Goal: Task Accomplishment & Management: Manage account settings

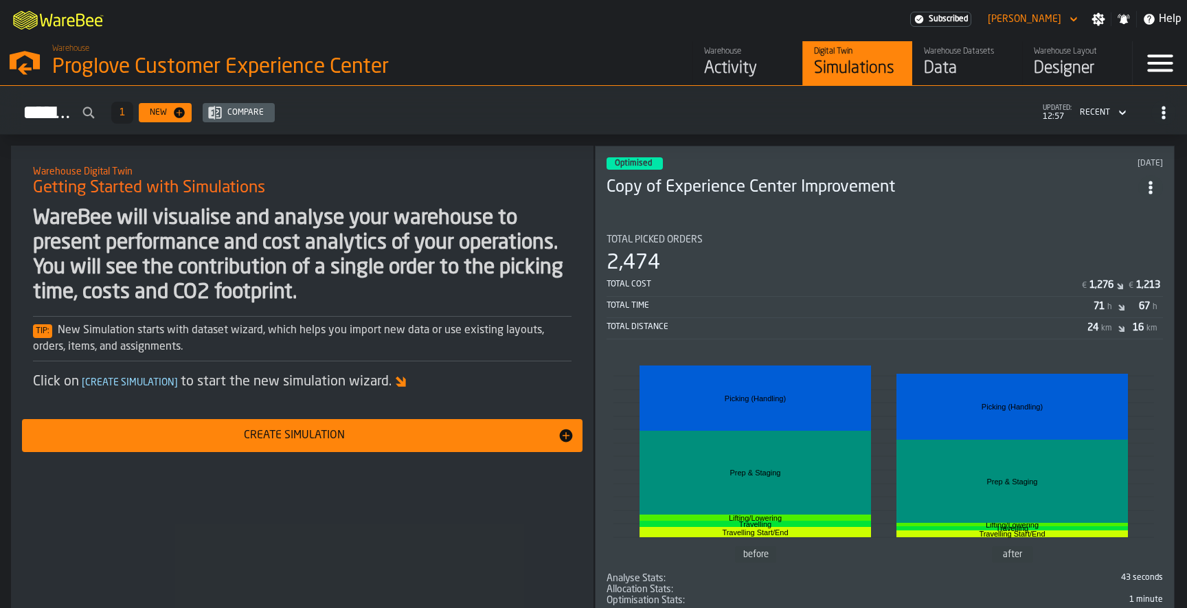
click at [22, 58] on icon "button-toggle-Open —> Warehouse Menu" at bounding box center [24, 60] width 33 height 33
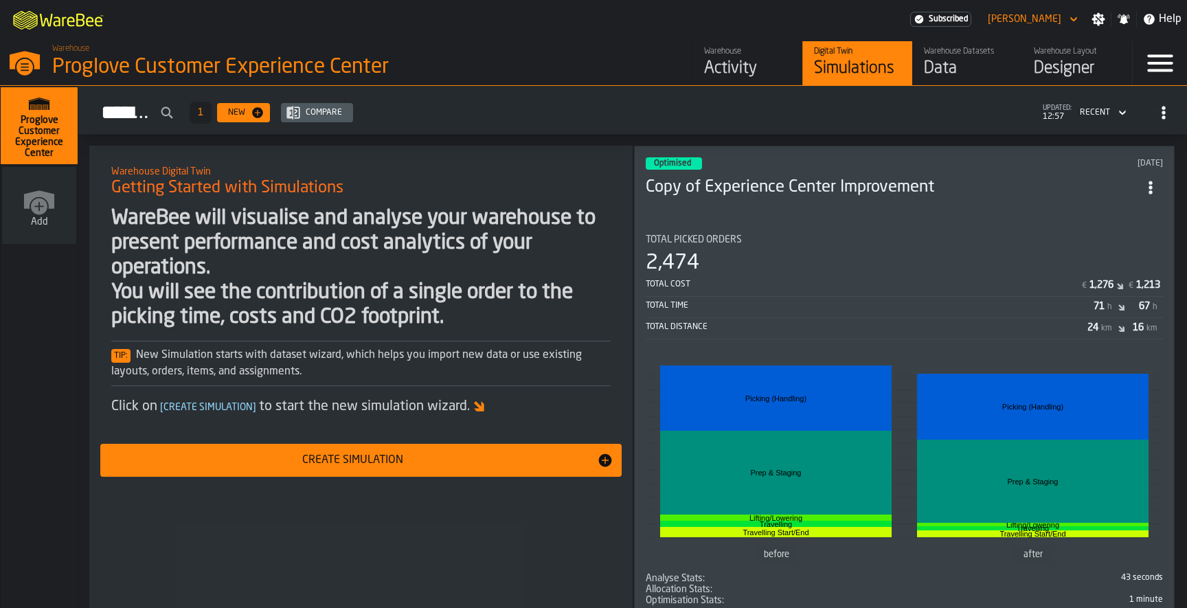
click at [35, 201] on icon "link-to-/wh/new" at bounding box center [39, 206] width 16 height 16
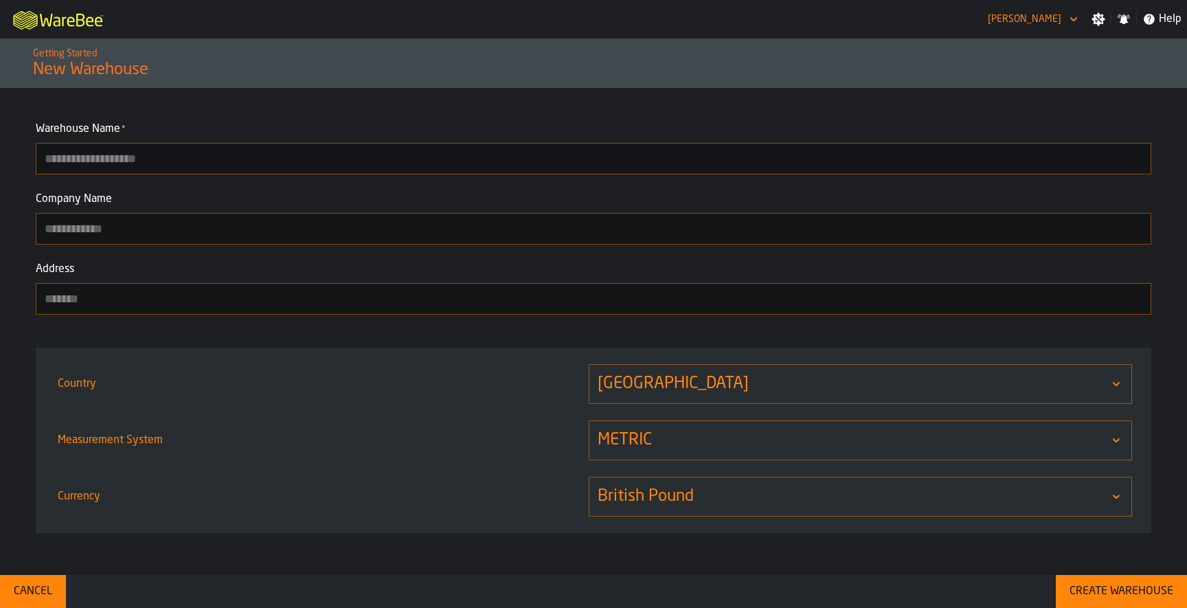
click at [52, 591] on div "Cancel" at bounding box center [32, 591] width 49 height 16
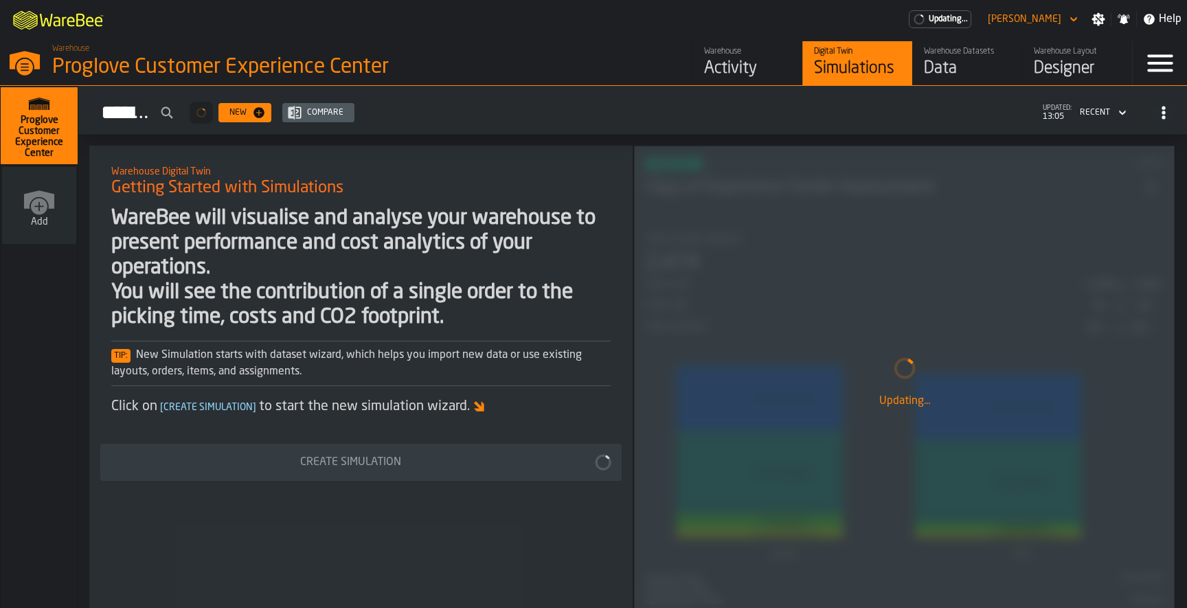
click at [1175, 71] on icon "button-toggle-Menu" at bounding box center [1160, 63] width 33 height 33
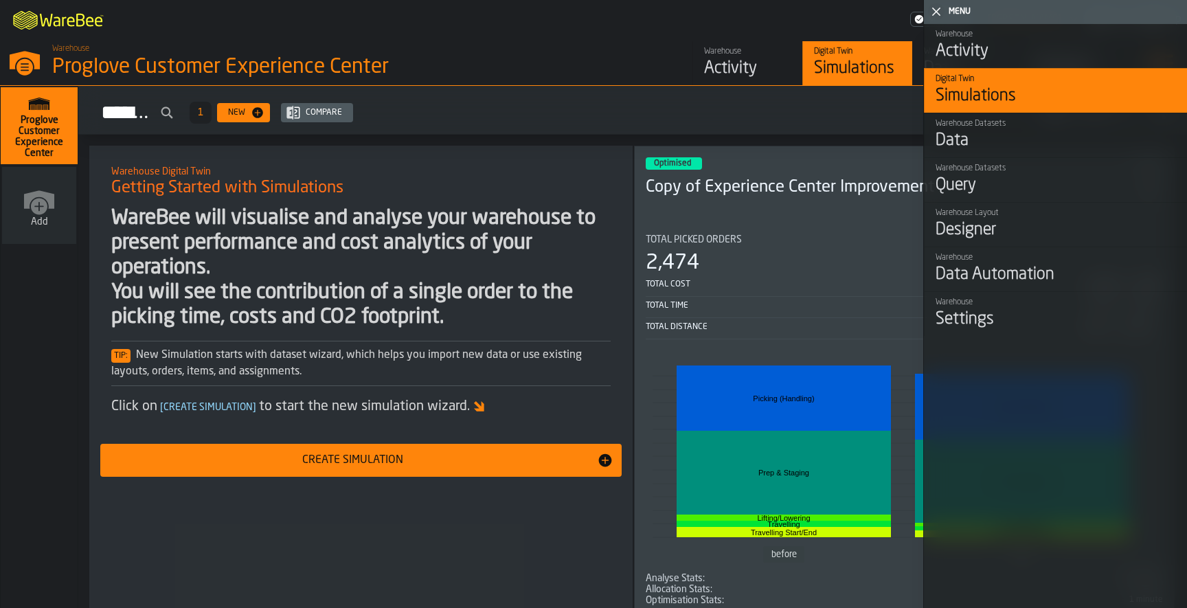
click at [942, 14] on icon "button-toggle-Close me" at bounding box center [936, 11] width 16 height 16
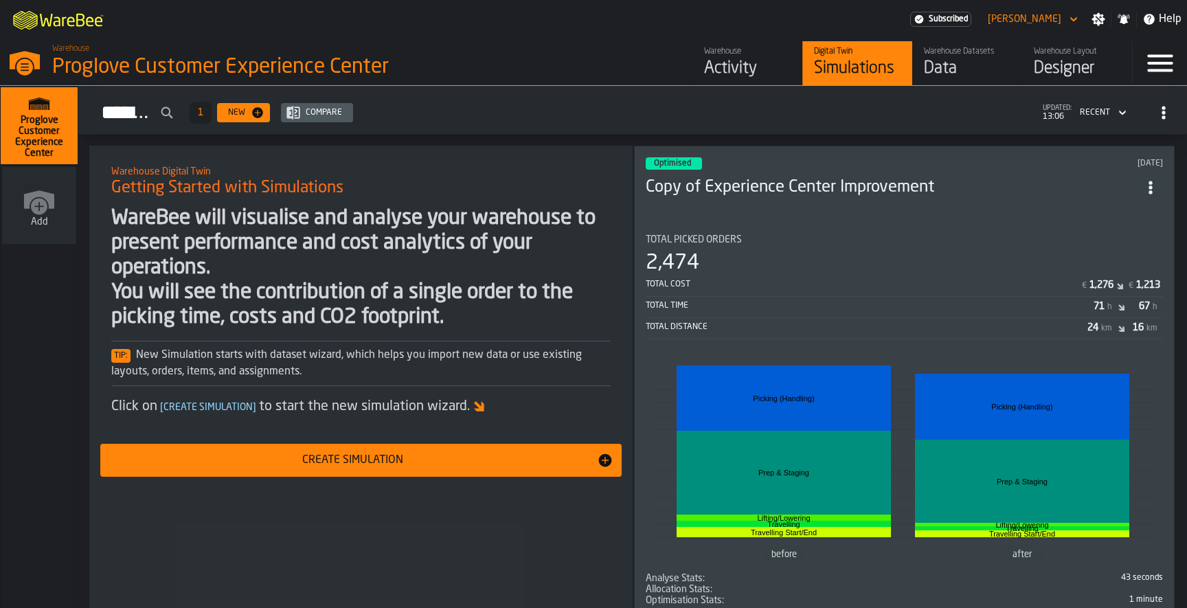
click at [1052, 11] on div "[PERSON_NAME]" at bounding box center [1024, 19] width 84 height 16
click at [1042, 20] on div "[PERSON_NAME]" at bounding box center [1025, 19] width 74 height 11
click at [1099, 19] on icon "button-toggle-Settings" at bounding box center [1099, 19] width 14 height 14
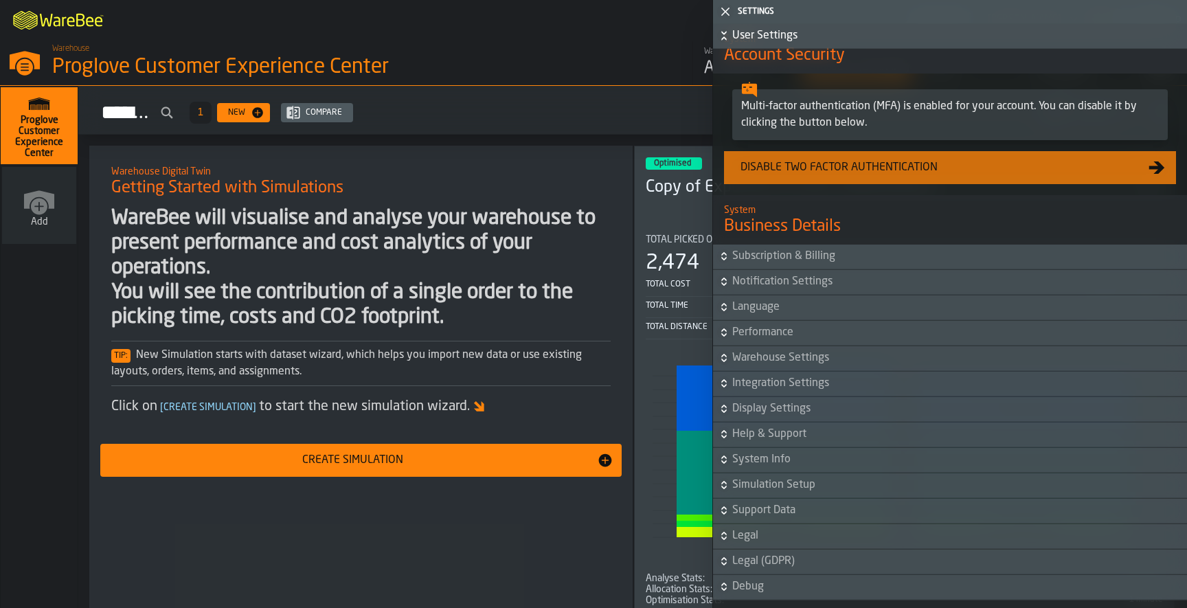
scroll to position [665, 0]
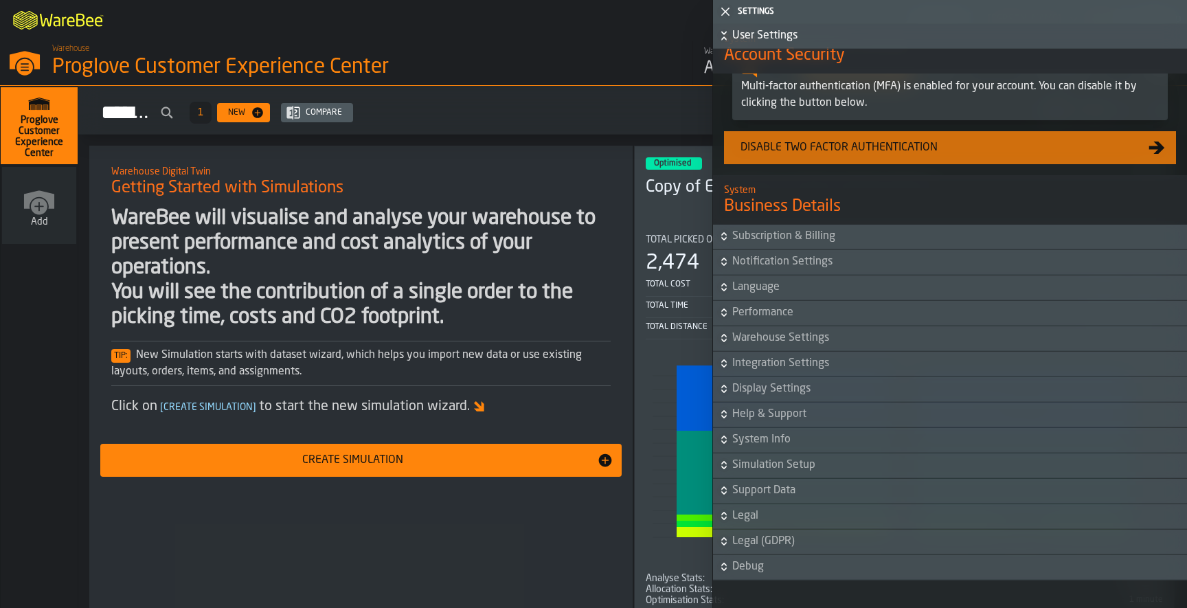
click at [794, 339] on span "Warehouse Settings" at bounding box center [958, 338] width 452 height 16
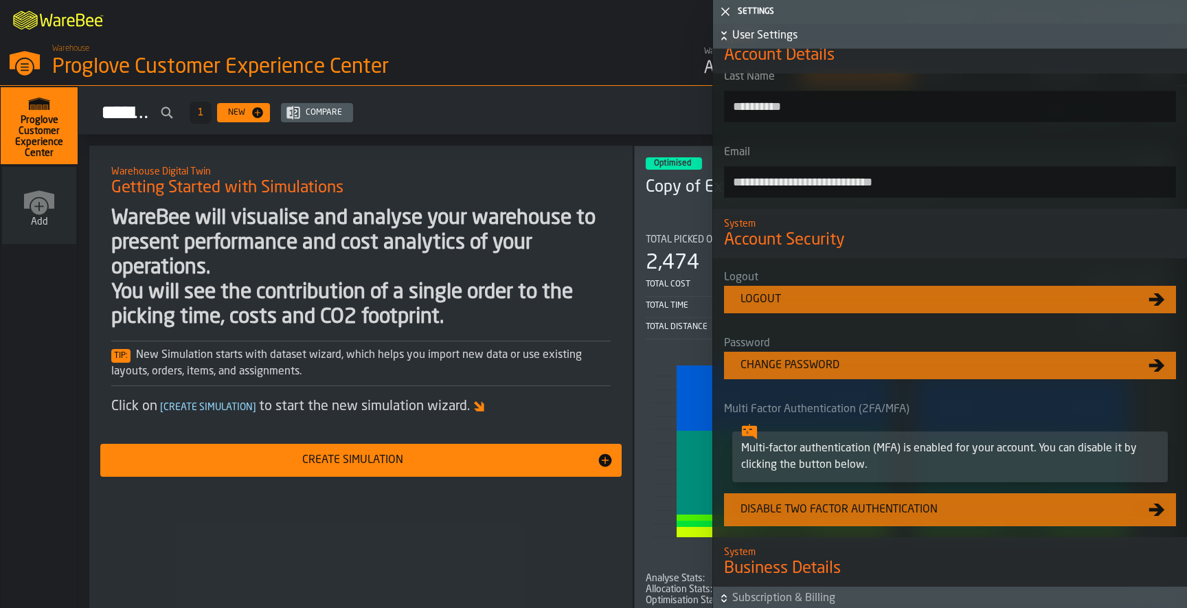
scroll to position [0, 0]
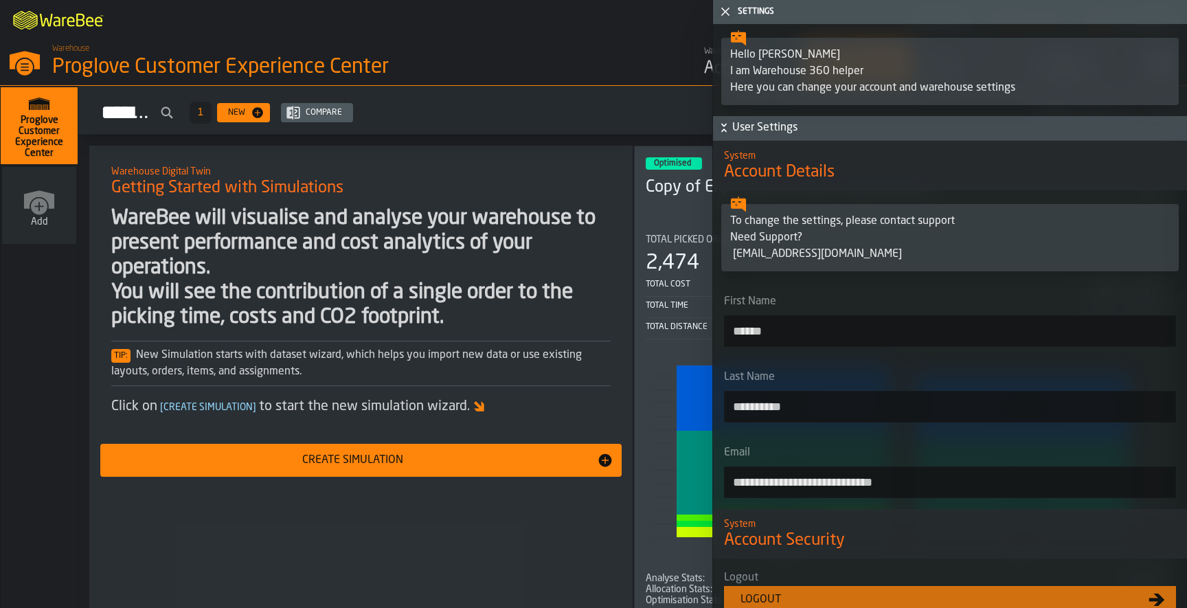
click at [725, 12] on polygon "button-toggle-Close me" at bounding box center [725, 12] width 9 height 9
